Goal: Task Accomplishment & Management: Manage account settings

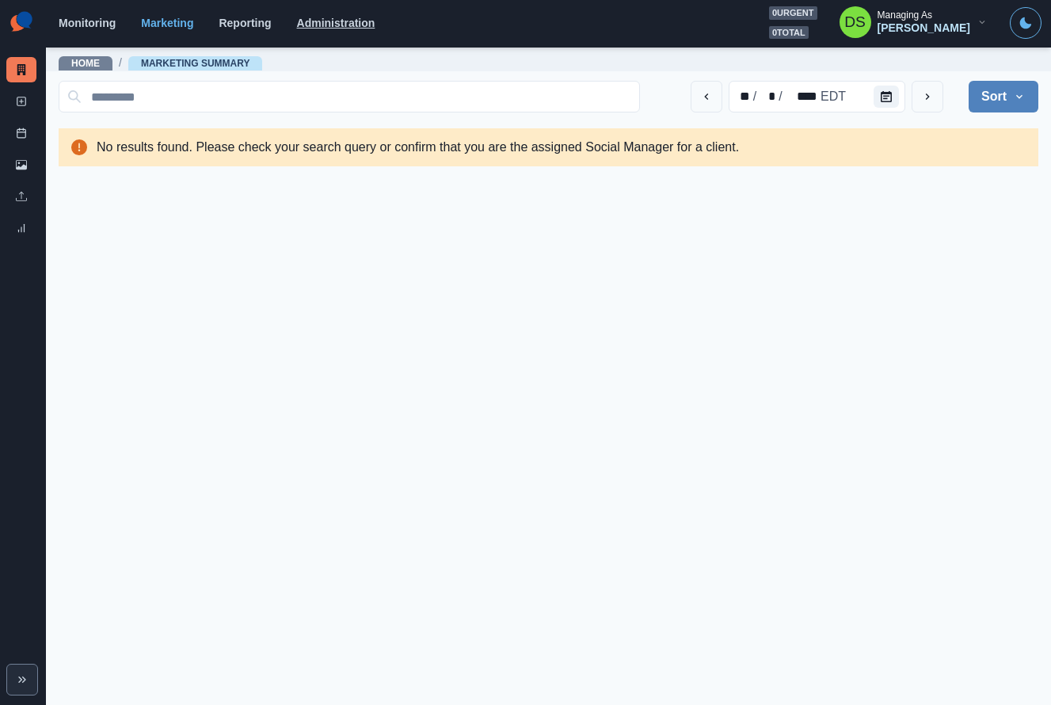
click at [320, 27] on link "Administration" at bounding box center [336, 23] width 78 height 13
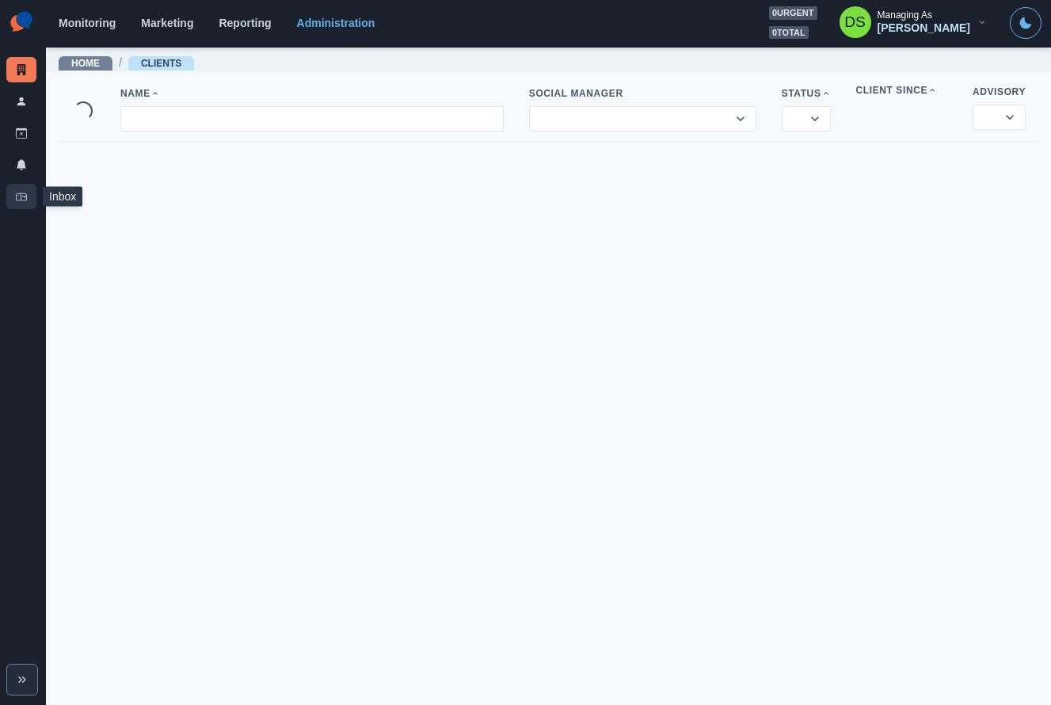
click at [22, 192] on icon at bounding box center [21, 196] width 11 height 11
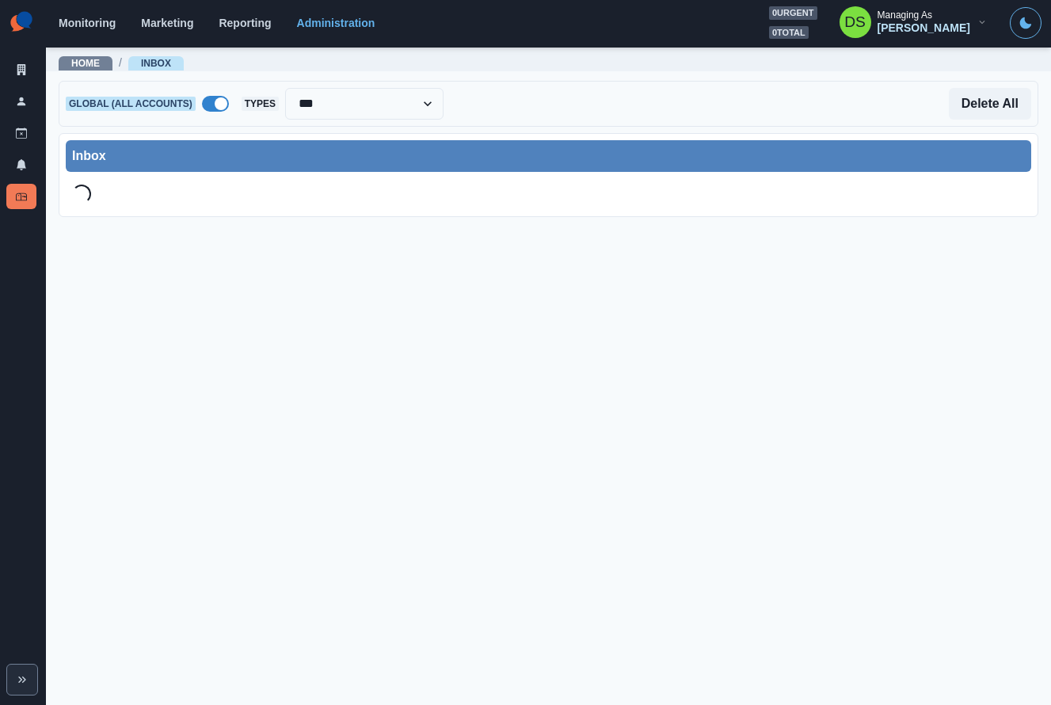
click at [217, 106] on span at bounding box center [221, 103] width 13 height 13
click at [344, 97] on div at bounding box center [315, 104] width 117 height 22
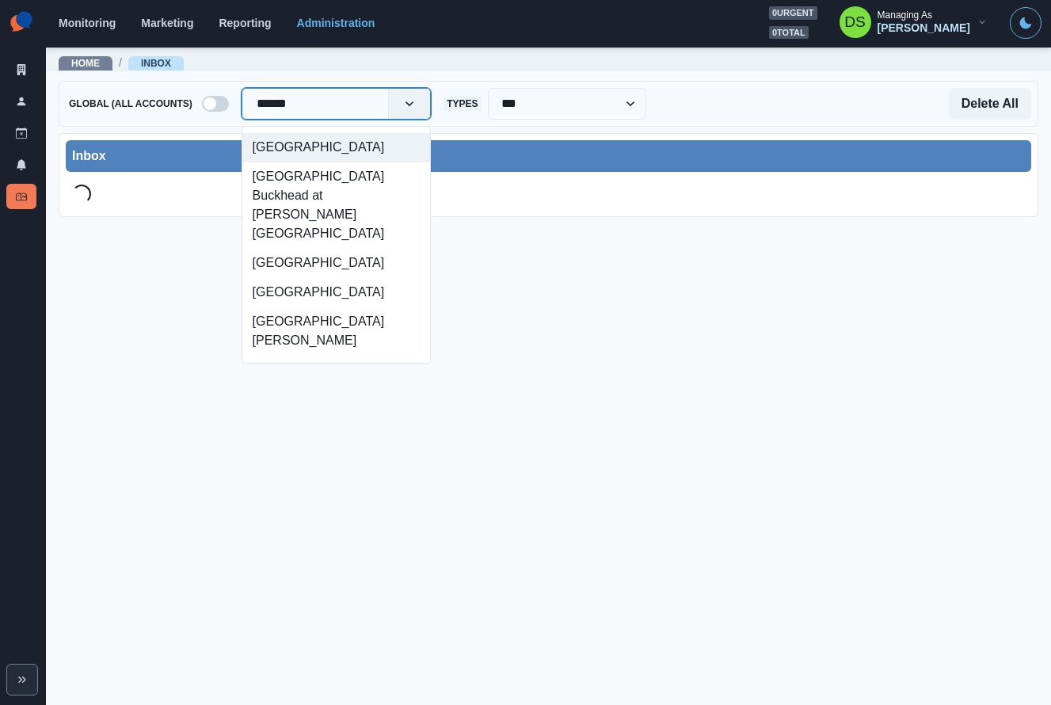
type input "*******"
click at [372, 249] on div "[GEOGRAPHIC_DATA]" at bounding box center [336, 263] width 188 height 29
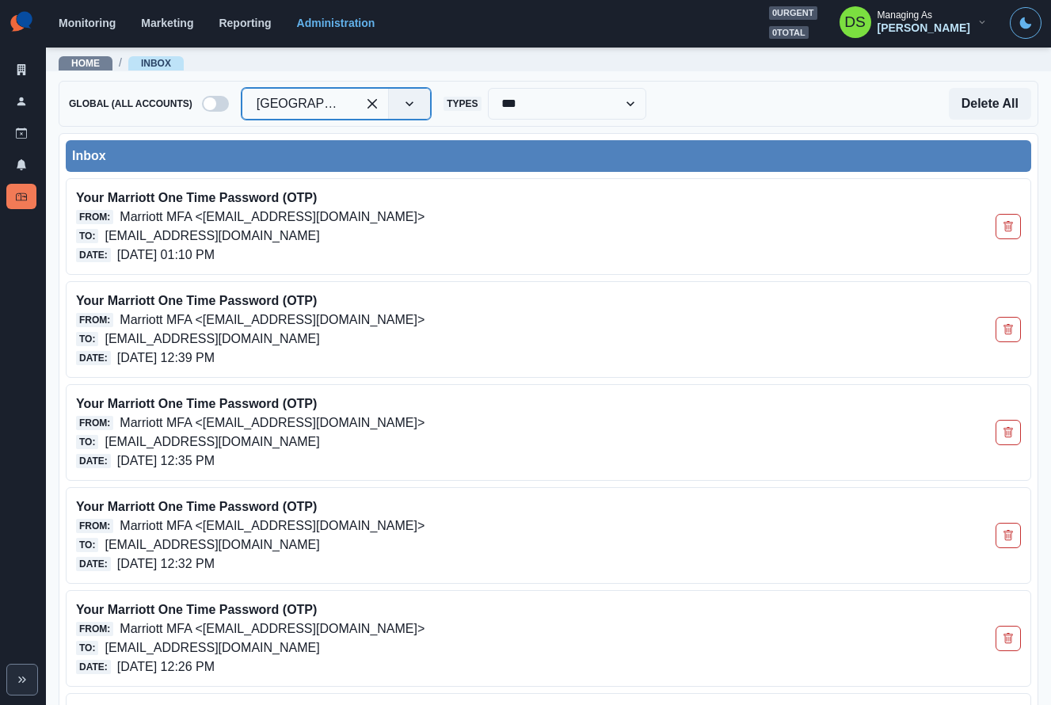
click at [496, 125] on div "**********" at bounding box center [548, 104] width 979 height 46
click at [562, 110] on select "**********" at bounding box center [567, 104] width 158 height 32
click at [694, 101] on div "Delete All" at bounding box center [838, 104] width 385 height 32
click at [268, 125] on div "**********" at bounding box center [548, 104] width 979 height 46
click at [549, 108] on select "**********" at bounding box center [567, 104] width 158 height 32
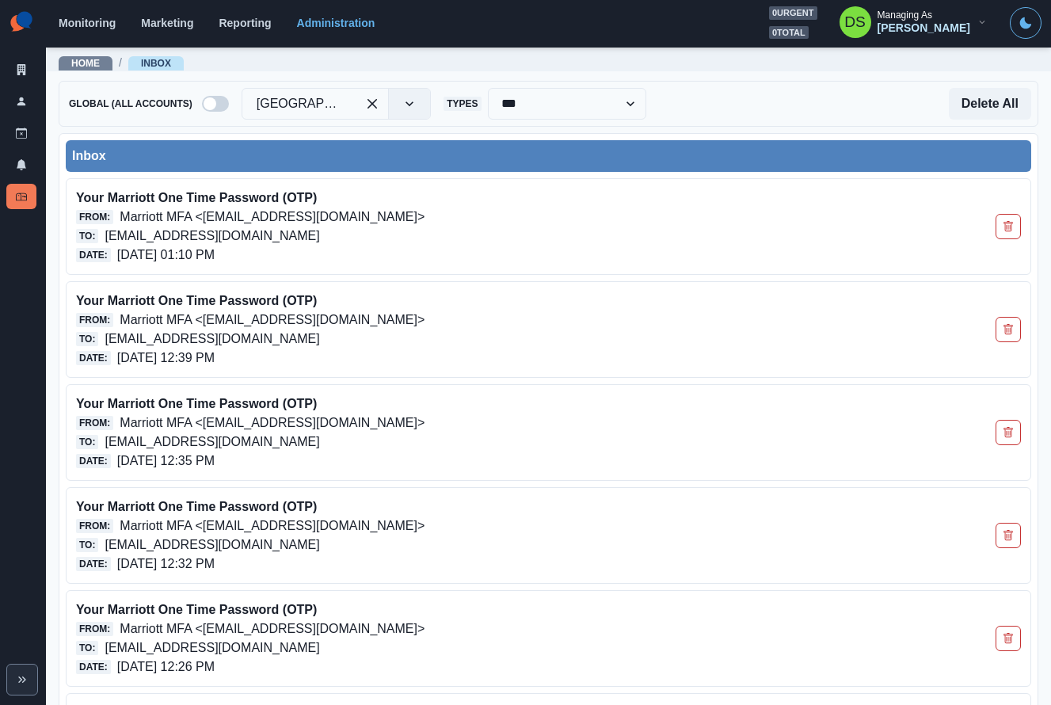
click at [649, 103] on div "Delete All" at bounding box center [838, 104] width 385 height 32
click at [628, 103] on select "**********" at bounding box center [567, 104] width 158 height 32
click at [611, 106] on select "**********" at bounding box center [567, 104] width 158 height 32
click at [603, 106] on select "**********" at bounding box center [567, 104] width 158 height 32
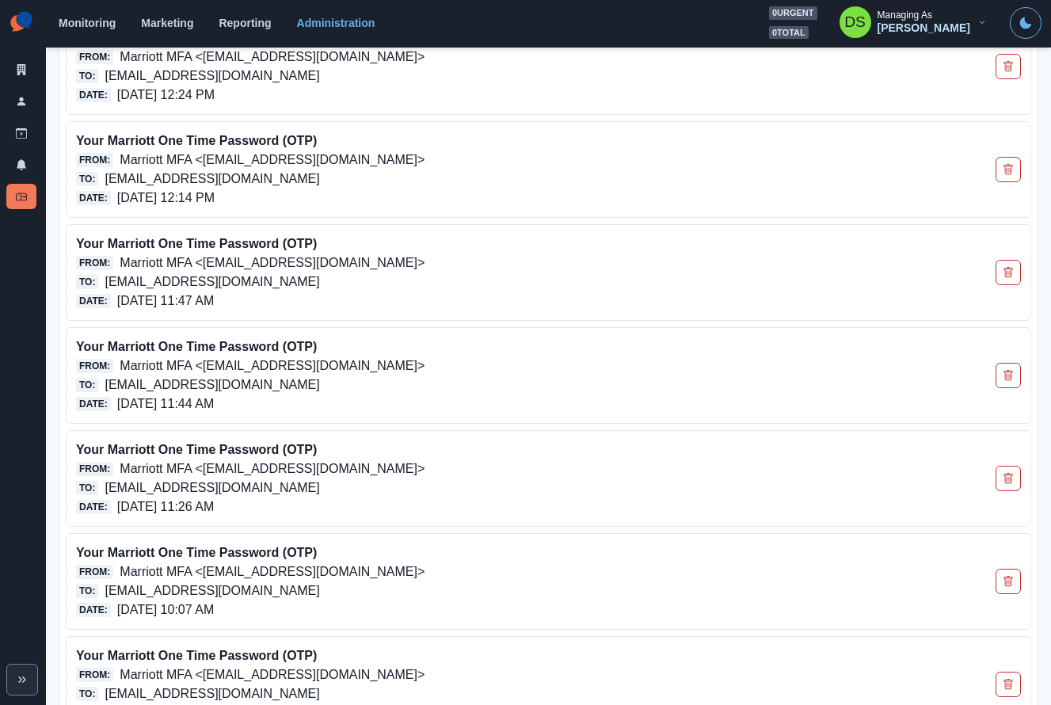
scroll to position [1584, 0]
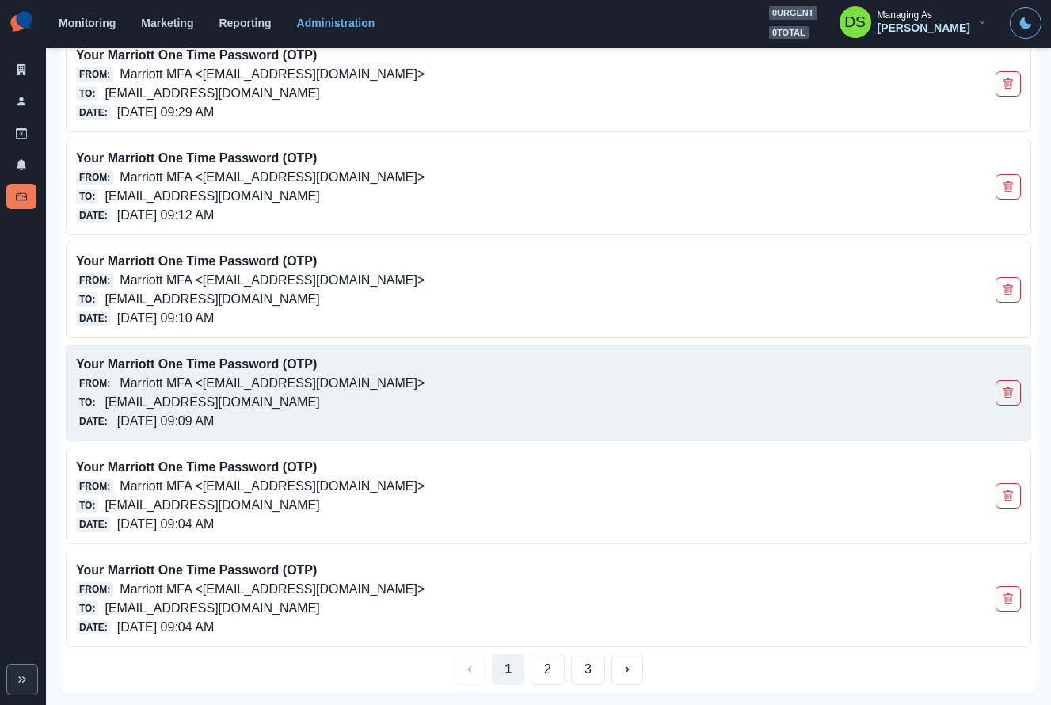
click at [319, 401] on p "[EMAIL_ADDRESS][DOMAIN_NAME]" at bounding box center [212, 402] width 215 height 19
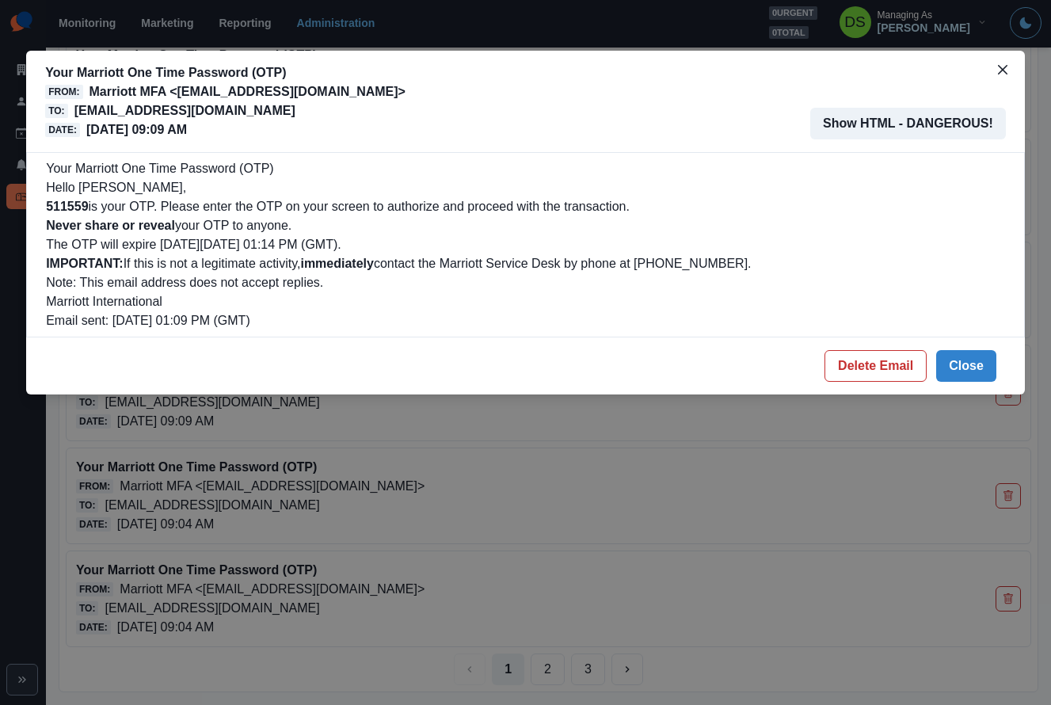
click at [67, 202] on b "511559" at bounding box center [67, 206] width 42 height 13
click at [211, 202] on p "511559 is your OTP. Please enter the OTP on your screen to authorize and procee…" at bounding box center [525, 206] width 959 height 19
click at [850, 120] on button "Show HTML - DANGEROUS!" at bounding box center [908, 124] width 196 height 32
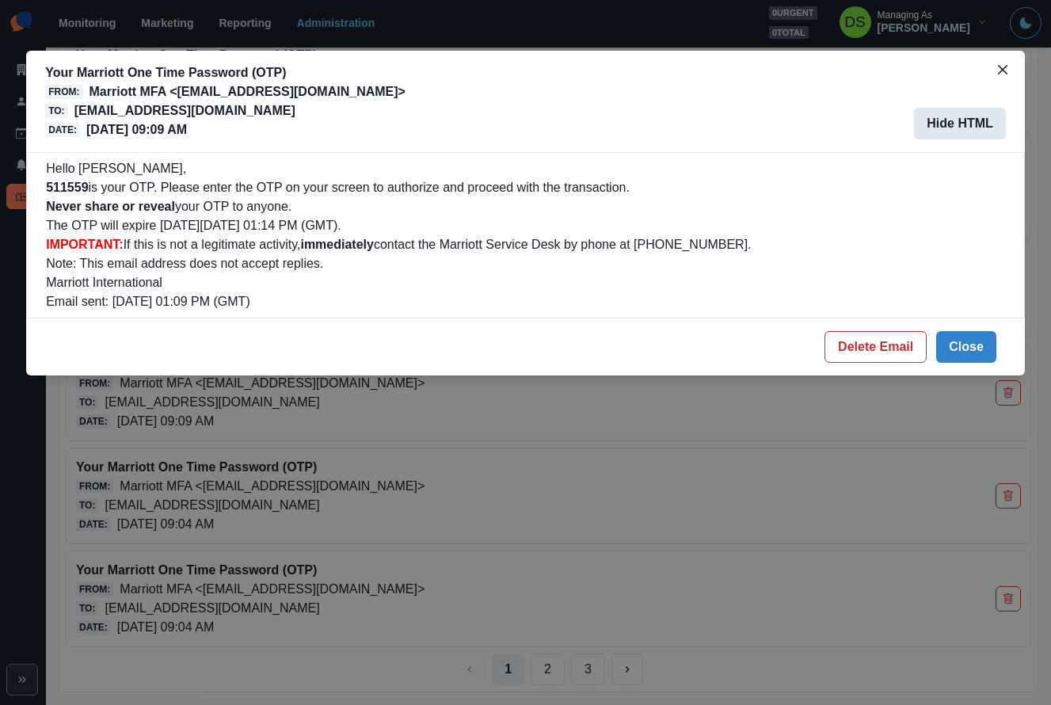
click at [935, 121] on button "Hide HTML" at bounding box center [960, 124] width 92 height 32
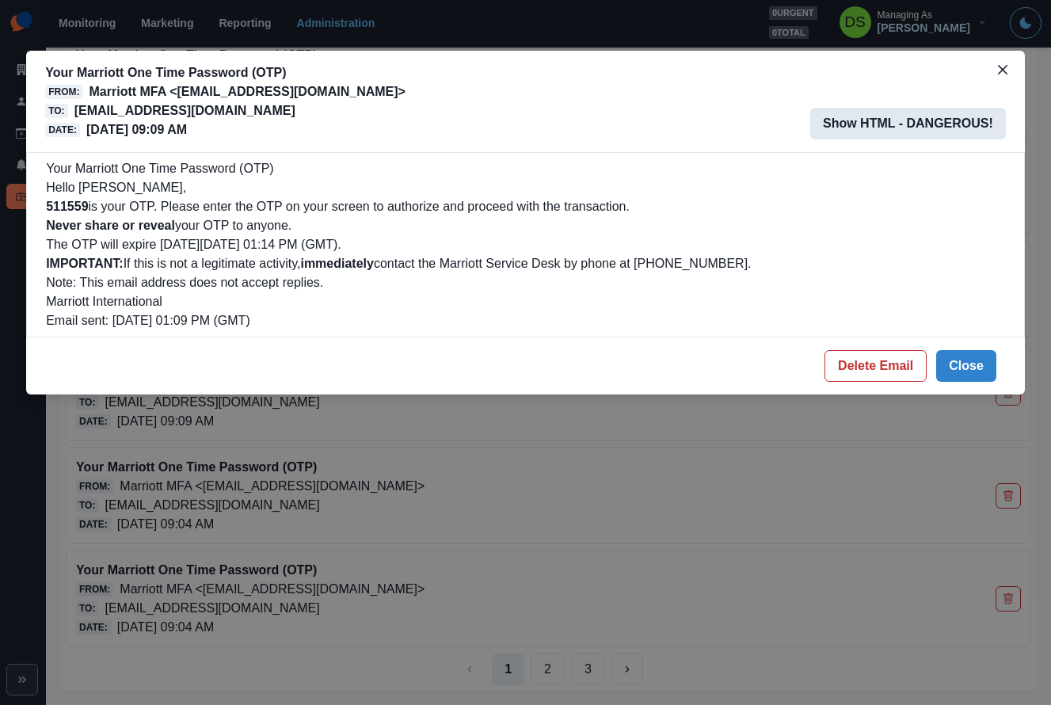
click at [946, 127] on button "Show HTML - DANGEROUS!" at bounding box center [908, 124] width 196 height 32
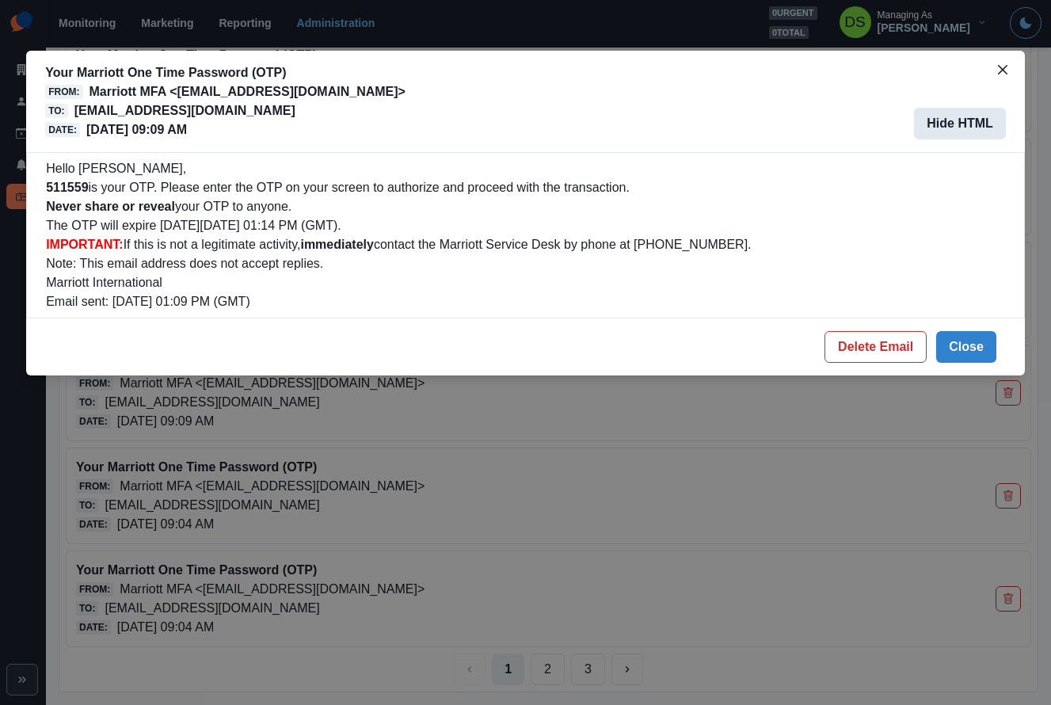
click at [944, 122] on button "Hide HTML" at bounding box center [960, 124] width 92 height 32
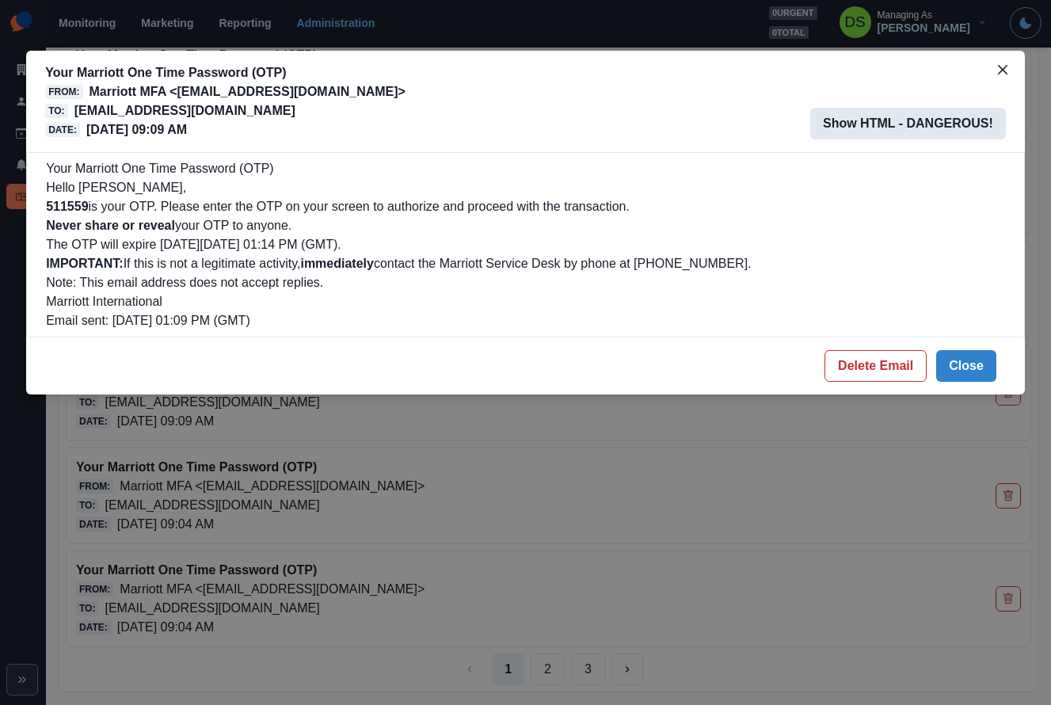
click at [944, 122] on button "Show HTML - DANGEROUS!" at bounding box center [908, 124] width 196 height 32
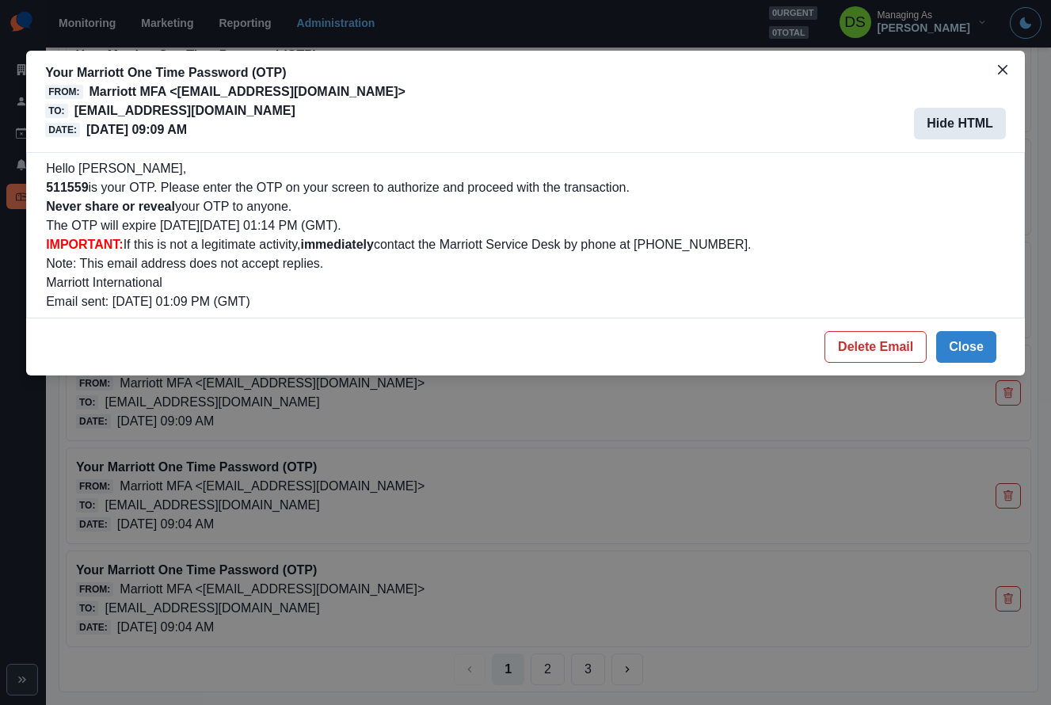
click at [944, 122] on button "Hide HTML" at bounding box center [960, 124] width 92 height 32
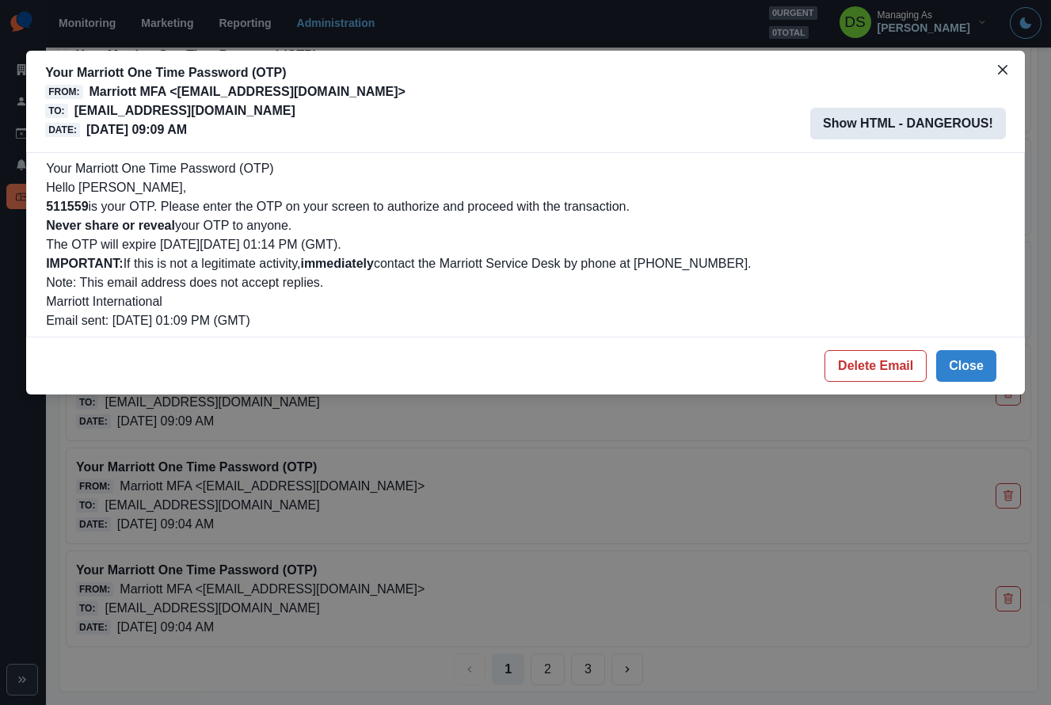
click at [941, 122] on button "Show HTML - DANGEROUS!" at bounding box center [908, 124] width 196 height 32
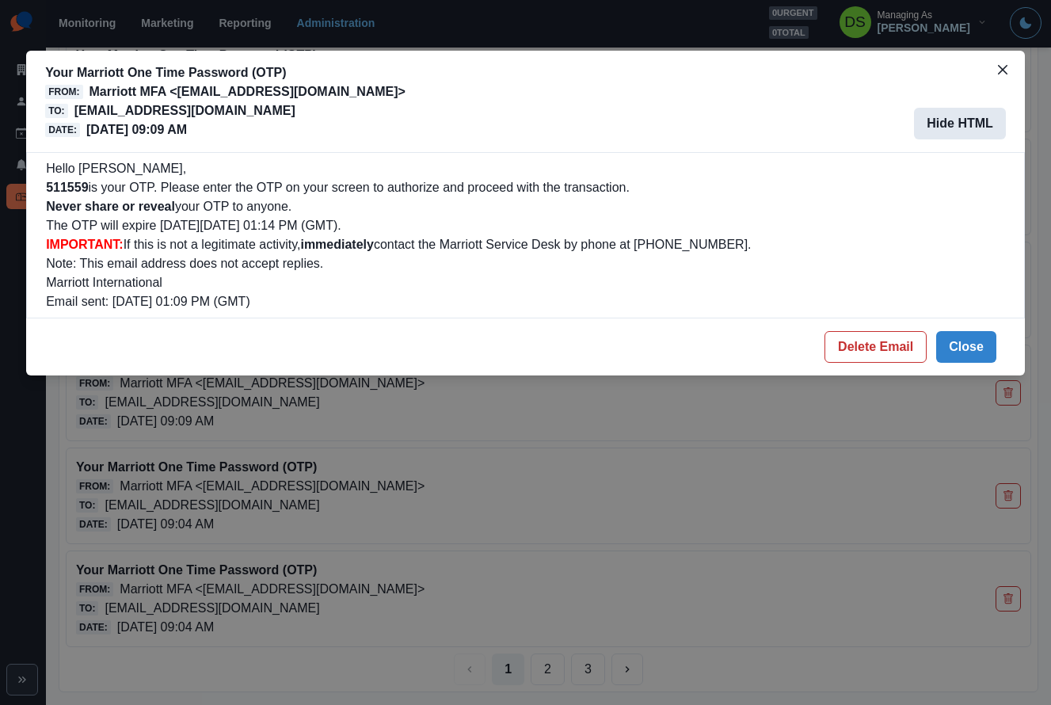
click at [941, 122] on button "Hide HTML" at bounding box center [960, 124] width 92 height 32
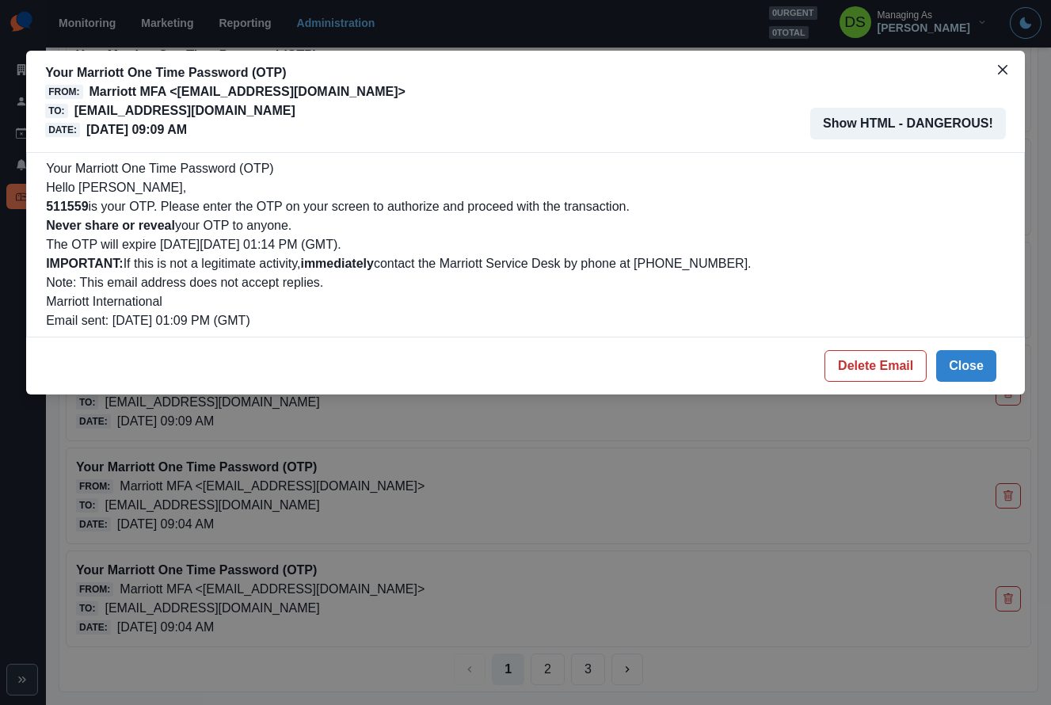
drag, startPoint x: 48, startPoint y: 167, endPoint x: 428, endPoint y: 220, distance: 384.5
click at [428, 220] on div "Your Marriott One Time Password (OTP) Hello [PERSON_NAME], 511559 is your OTP. …" at bounding box center [525, 244] width 959 height 171
copy div "Your Marriott One Time Password (OTP) Hello [PERSON_NAME], 511559 is your OTP. …"
click at [428, 221] on p "Never share or reveal your OTP to anyone." at bounding box center [525, 225] width 959 height 19
drag, startPoint x: 68, startPoint y: 209, endPoint x: 41, endPoint y: 213, distance: 27.2
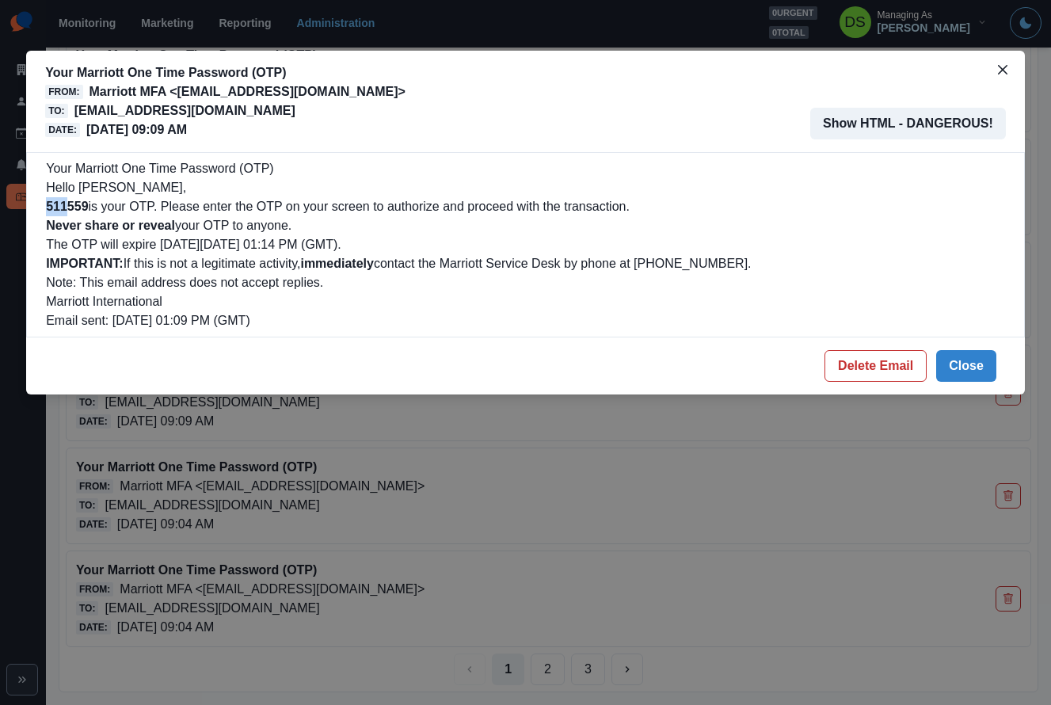
click at [40, 213] on div "Your Marriott One Time Password (OTP) Hello [PERSON_NAME], 511559 is your OTP. …" at bounding box center [525, 244] width 998 height 185
click at [971, 127] on button "Show HTML - DANGEROUS!" at bounding box center [908, 124] width 196 height 32
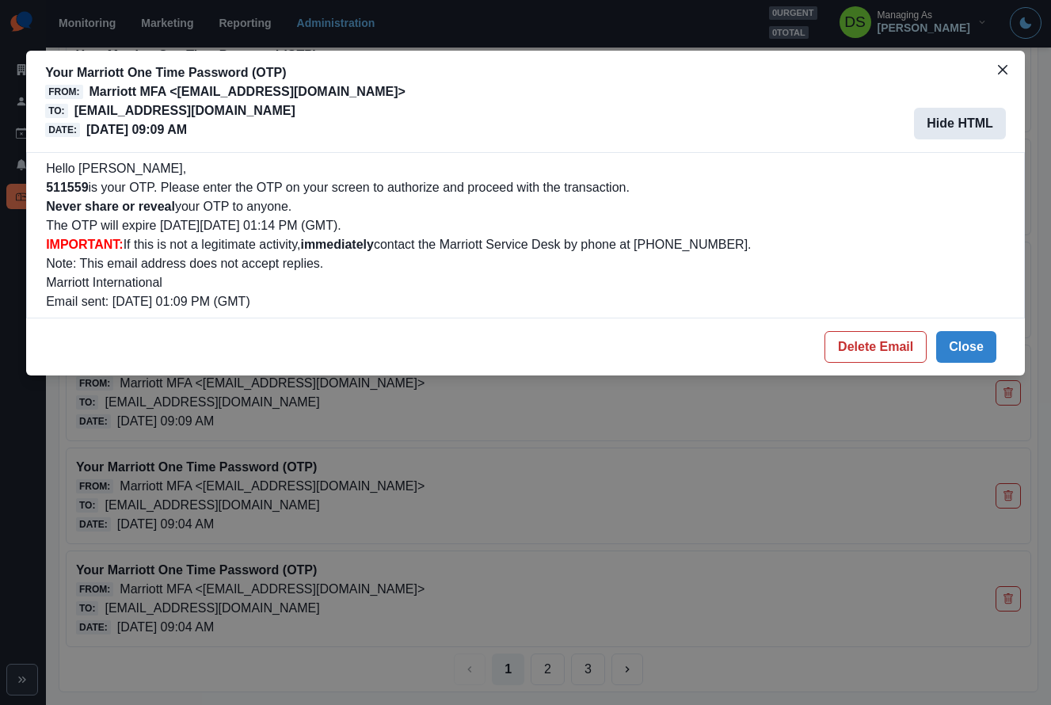
click at [962, 124] on button "Hide HTML" at bounding box center [960, 124] width 92 height 32
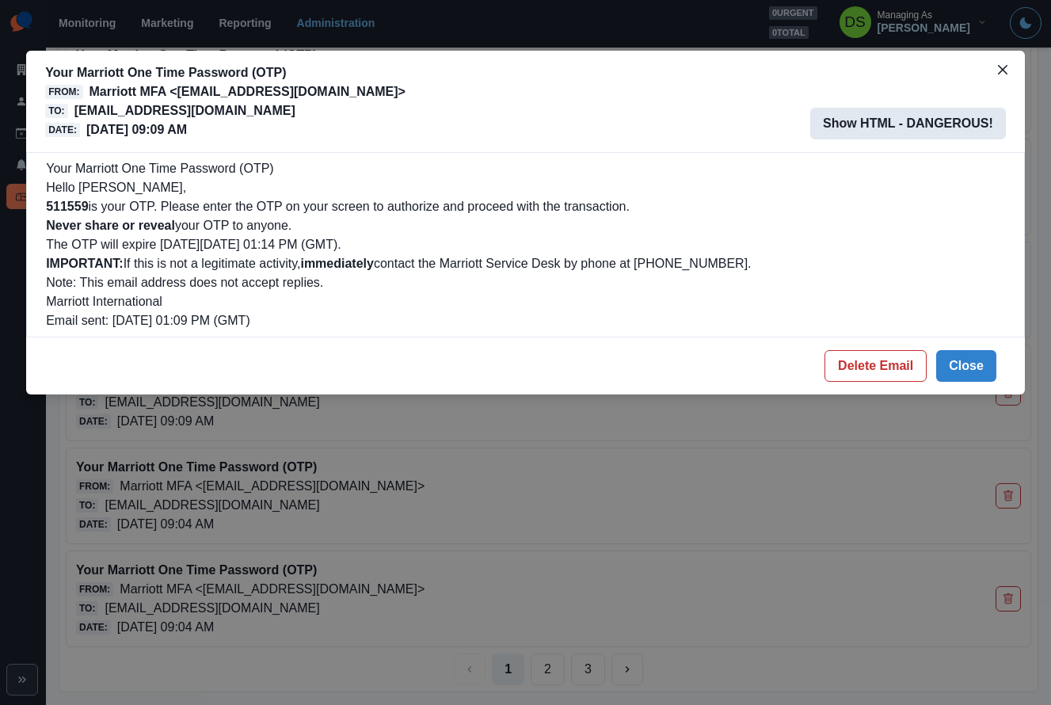
click at [962, 124] on button "Show HTML - DANGEROUS!" at bounding box center [908, 124] width 196 height 32
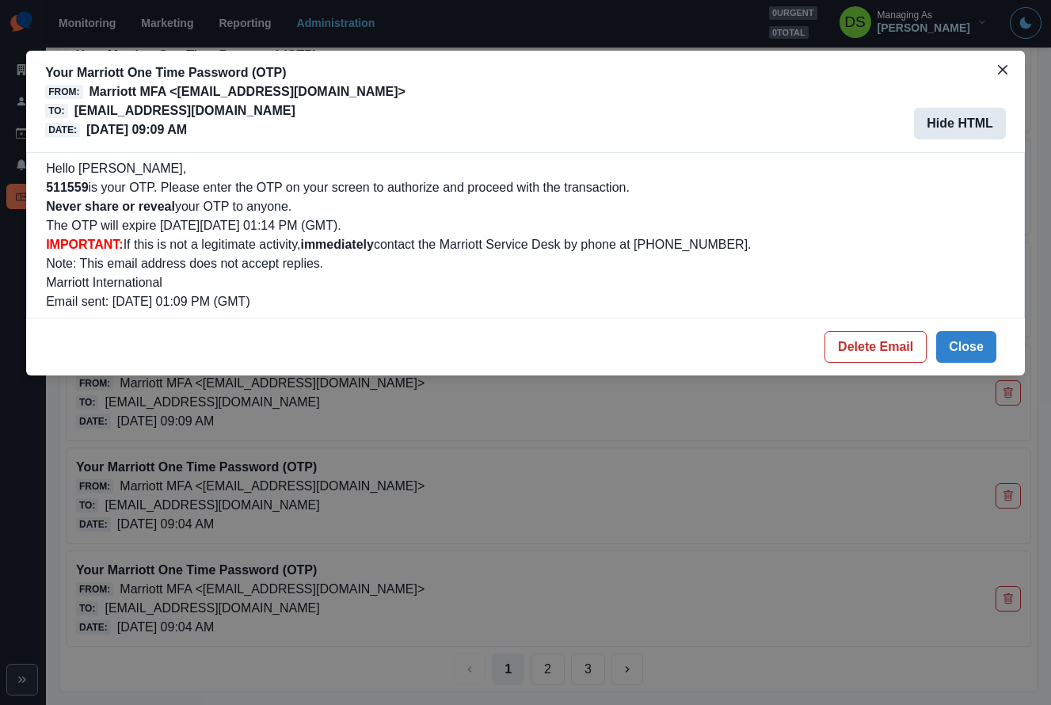
click at [962, 124] on button "Hide HTML" at bounding box center [960, 124] width 92 height 32
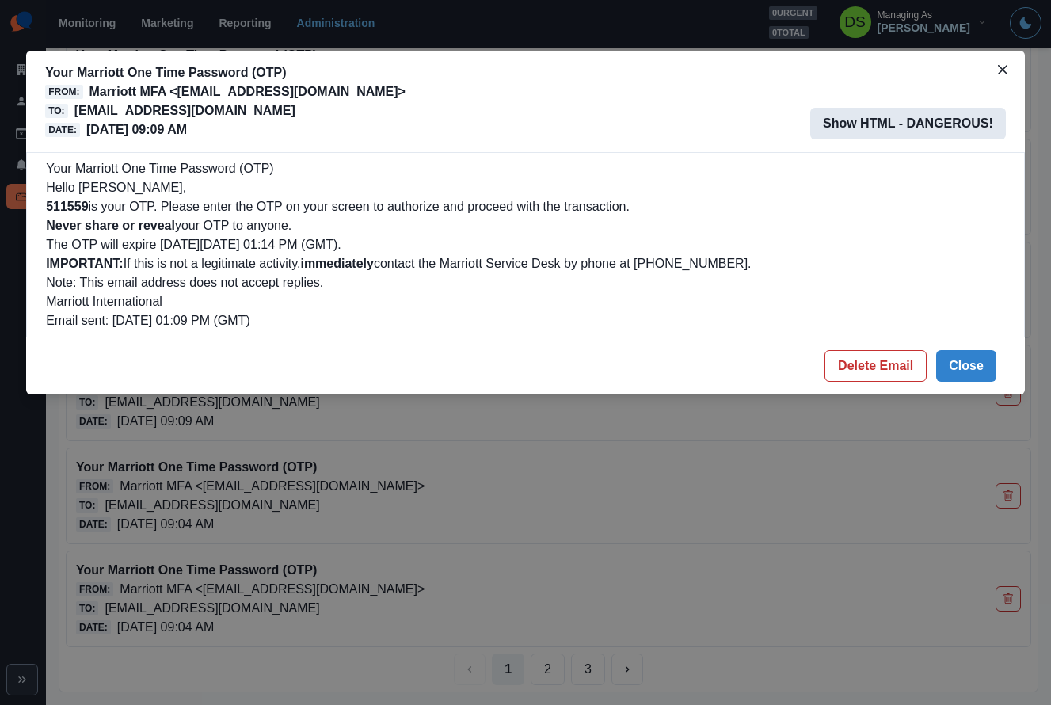
click at [962, 124] on button "Show HTML - DANGEROUS!" at bounding box center [908, 124] width 196 height 32
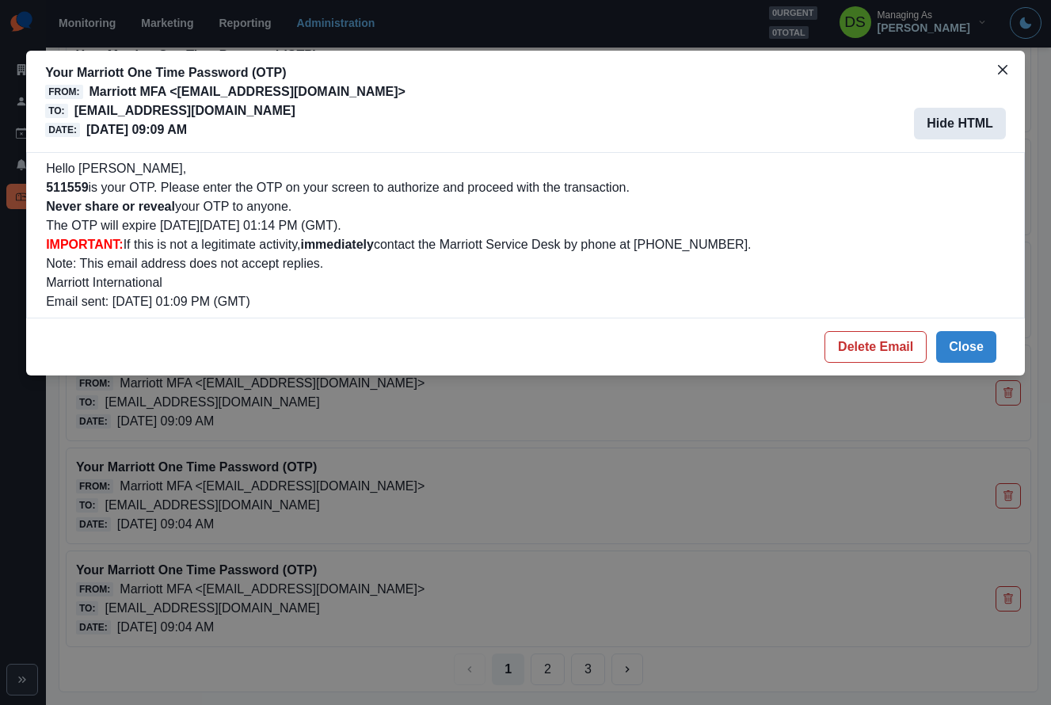
click at [962, 124] on button "Hide HTML" at bounding box center [960, 124] width 92 height 32
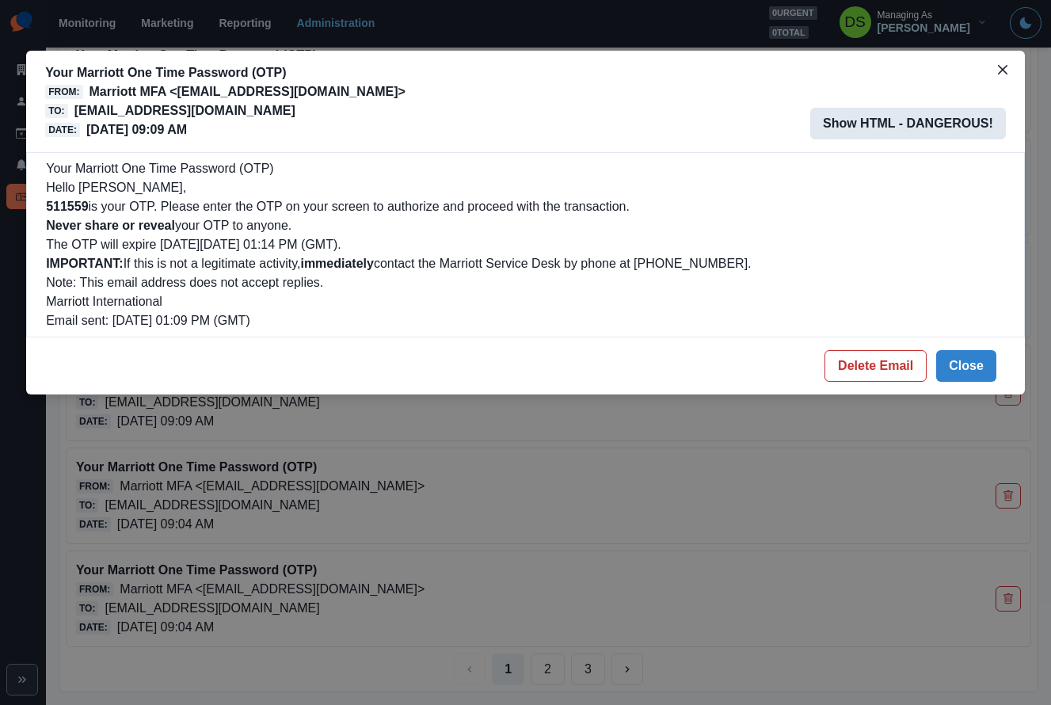
click at [962, 124] on button "Show HTML - DANGEROUS!" at bounding box center [908, 124] width 196 height 32
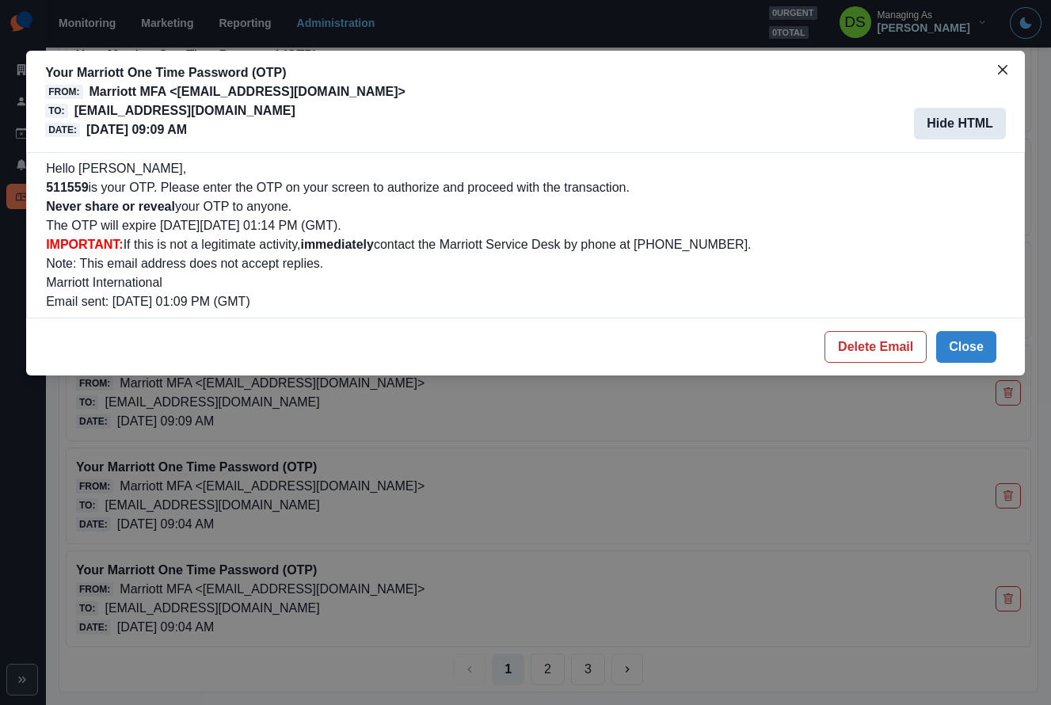
click at [962, 124] on button "Hide HTML" at bounding box center [960, 124] width 92 height 32
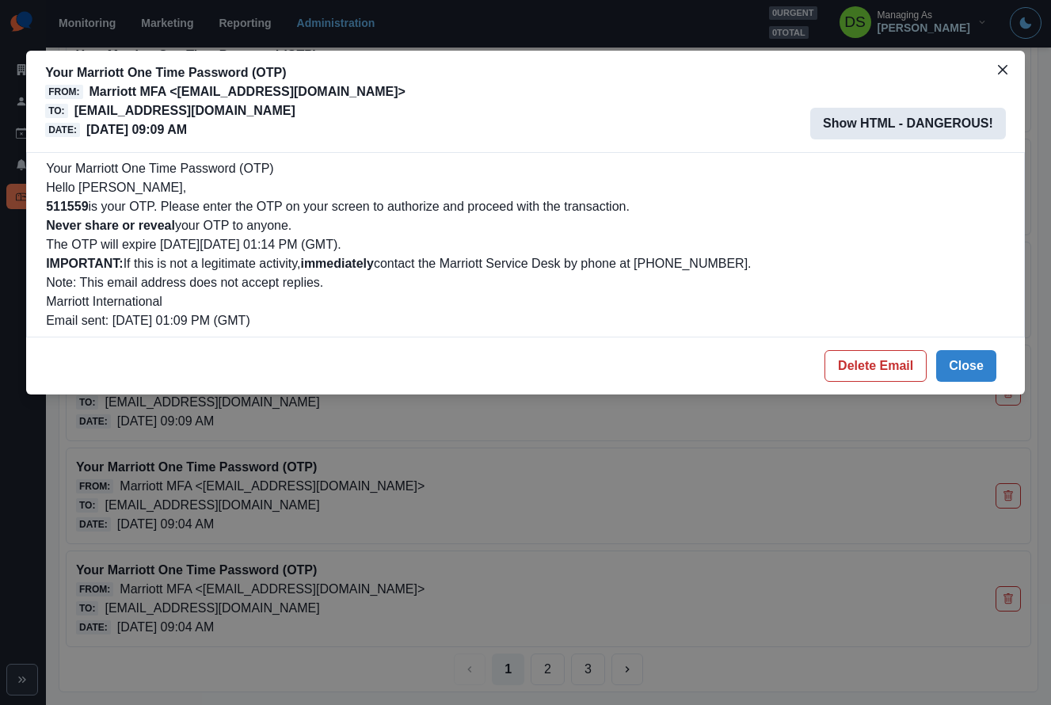
click at [962, 124] on button "Show HTML - DANGEROUS!" at bounding box center [908, 124] width 196 height 32
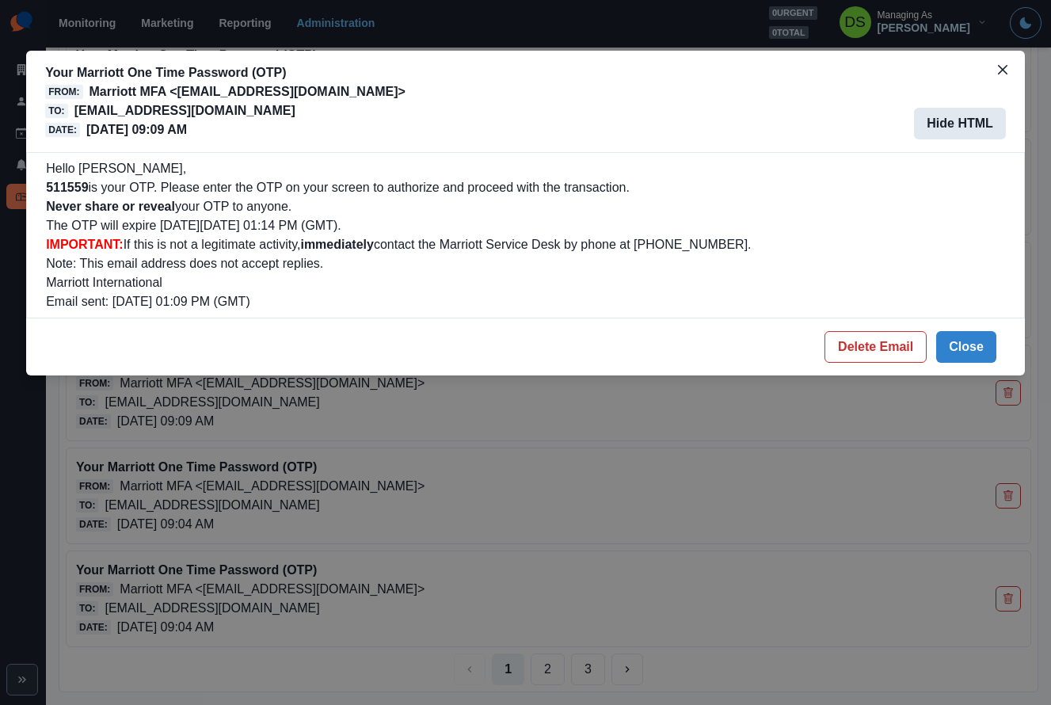
click at [962, 124] on button "Hide HTML" at bounding box center [960, 124] width 92 height 32
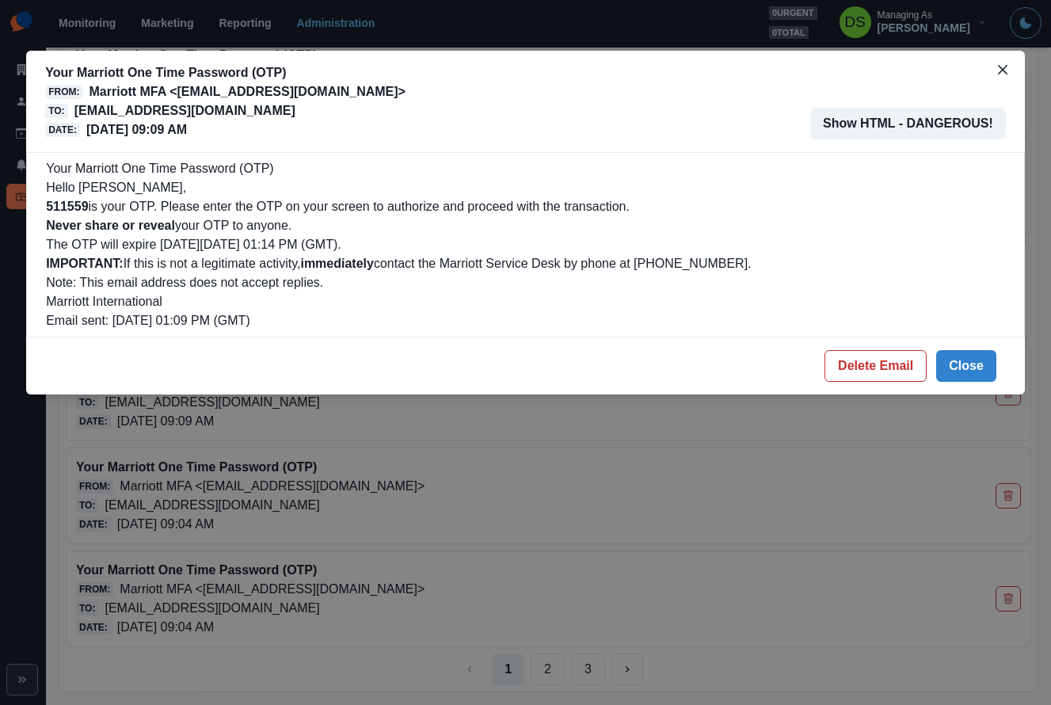
click at [1015, 57] on header "Your Marriott One Time Password (OTP) From: Marriott MFA <[EMAIL_ADDRESS][DOMAI…" at bounding box center [525, 101] width 998 height 101
click at [1009, 62] on button "Close" at bounding box center [1002, 69] width 25 height 25
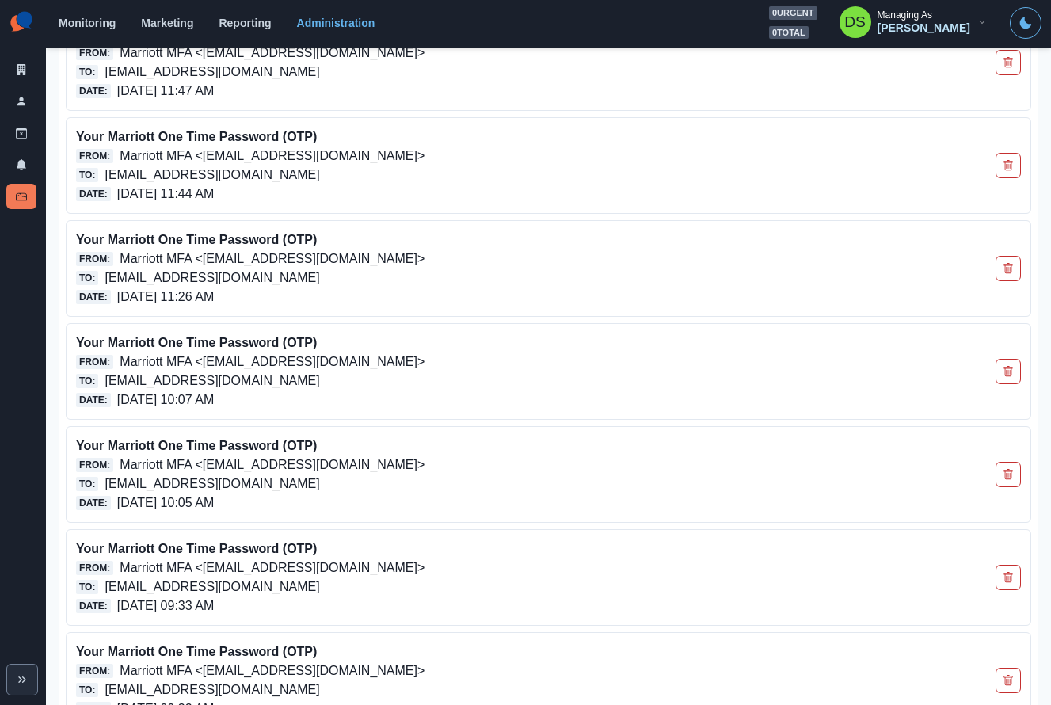
scroll to position [0, 0]
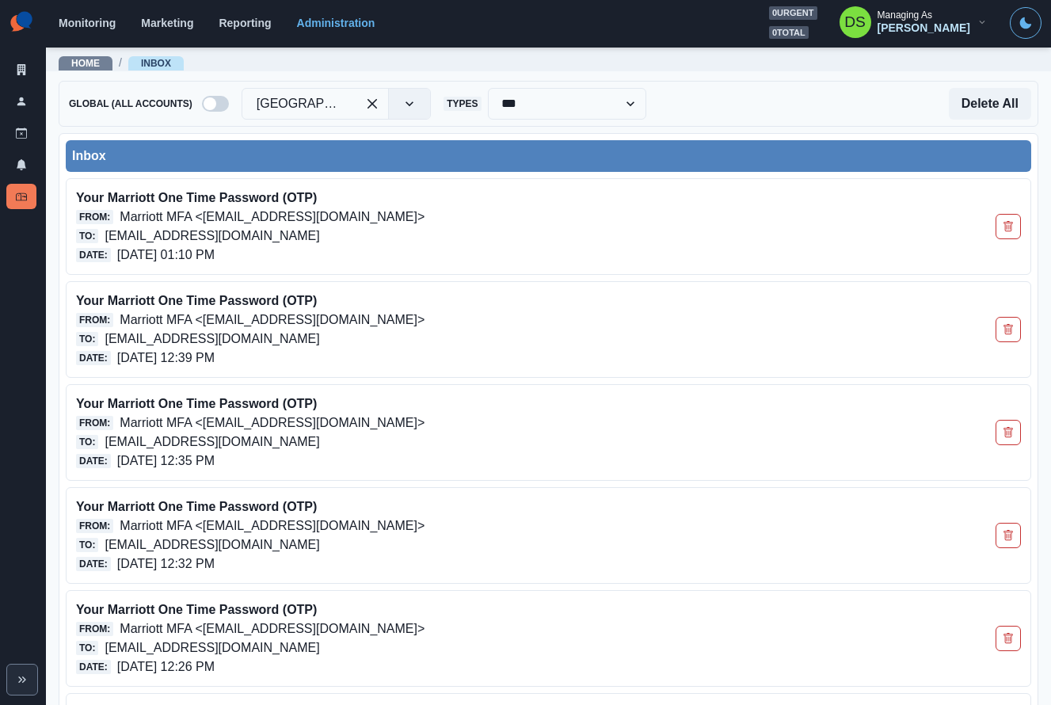
click at [606, 121] on div "**********" at bounding box center [548, 104] width 979 height 46
click at [586, 100] on select "**********" at bounding box center [567, 104] width 158 height 32
click at [338, 29] on link "Administration" at bounding box center [336, 23] width 78 height 13
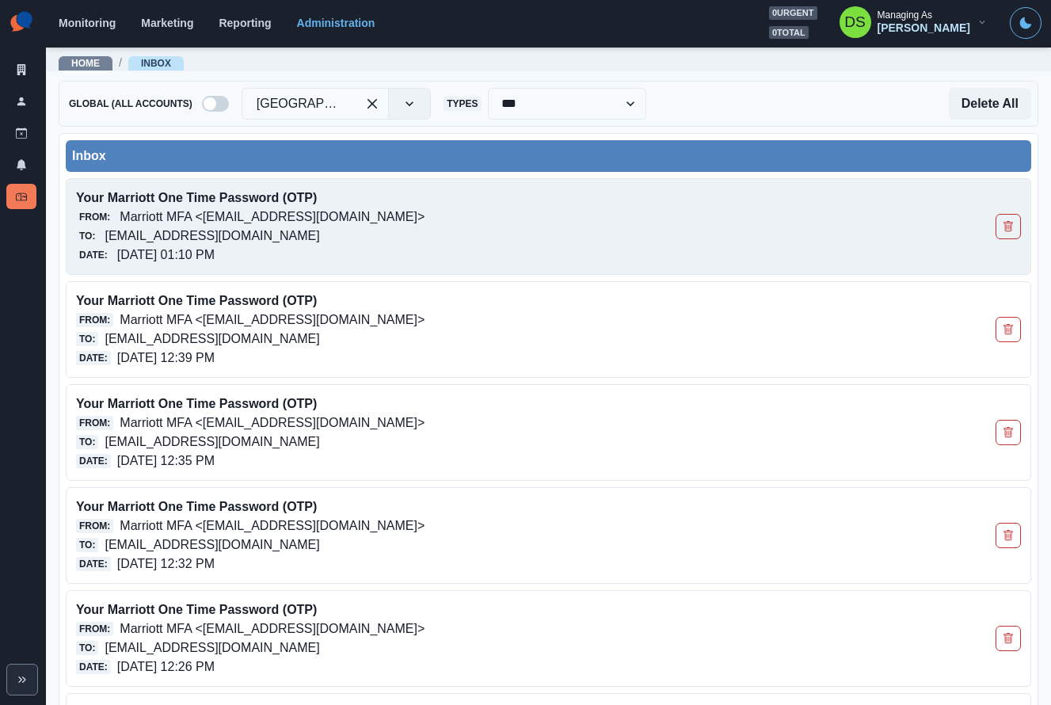
click at [199, 191] on p "Your Marriott One Time Password (OTP)" at bounding box center [453, 197] width 755 height 19
click at [230, 222] on p "Marriott MFA <[EMAIL_ADDRESS][DOMAIN_NAME]>" at bounding box center [272, 216] width 305 height 19
click at [222, 207] on p "Marriott MFA <[EMAIL_ADDRESS][DOMAIN_NAME]>" at bounding box center [272, 216] width 305 height 19
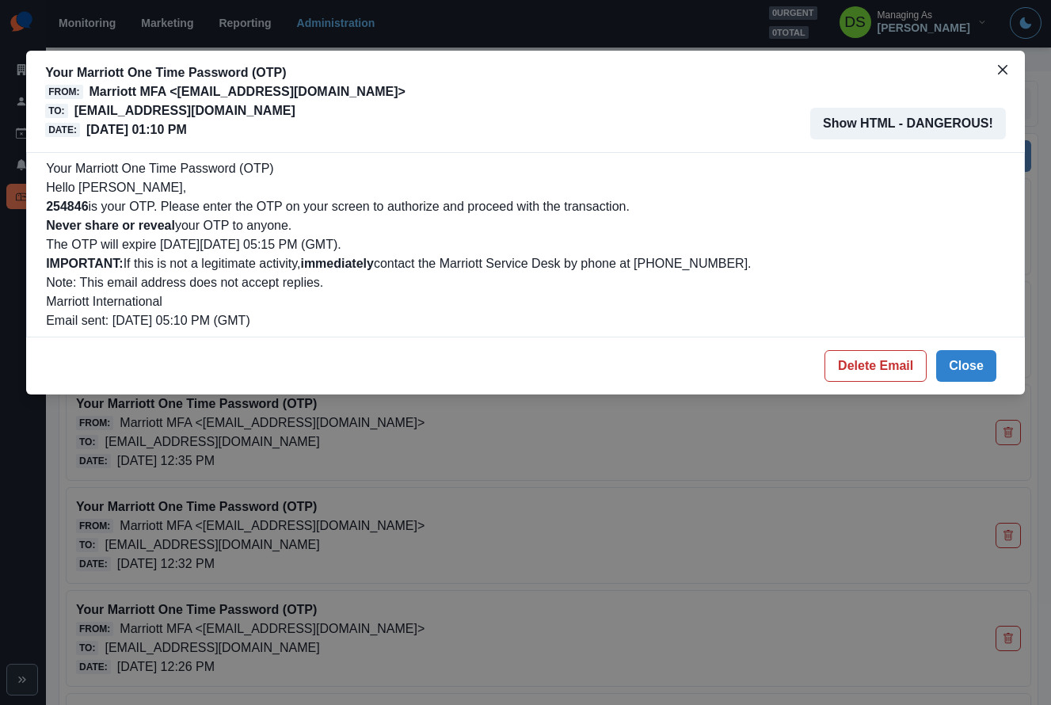
click at [293, 73] on p "Your Marriott One Time Password (OTP)" at bounding box center [225, 72] width 360 height 19
copy p "Your Marriott One Time Password (OTP)"
